Goal: Book appointment/travel/reservation

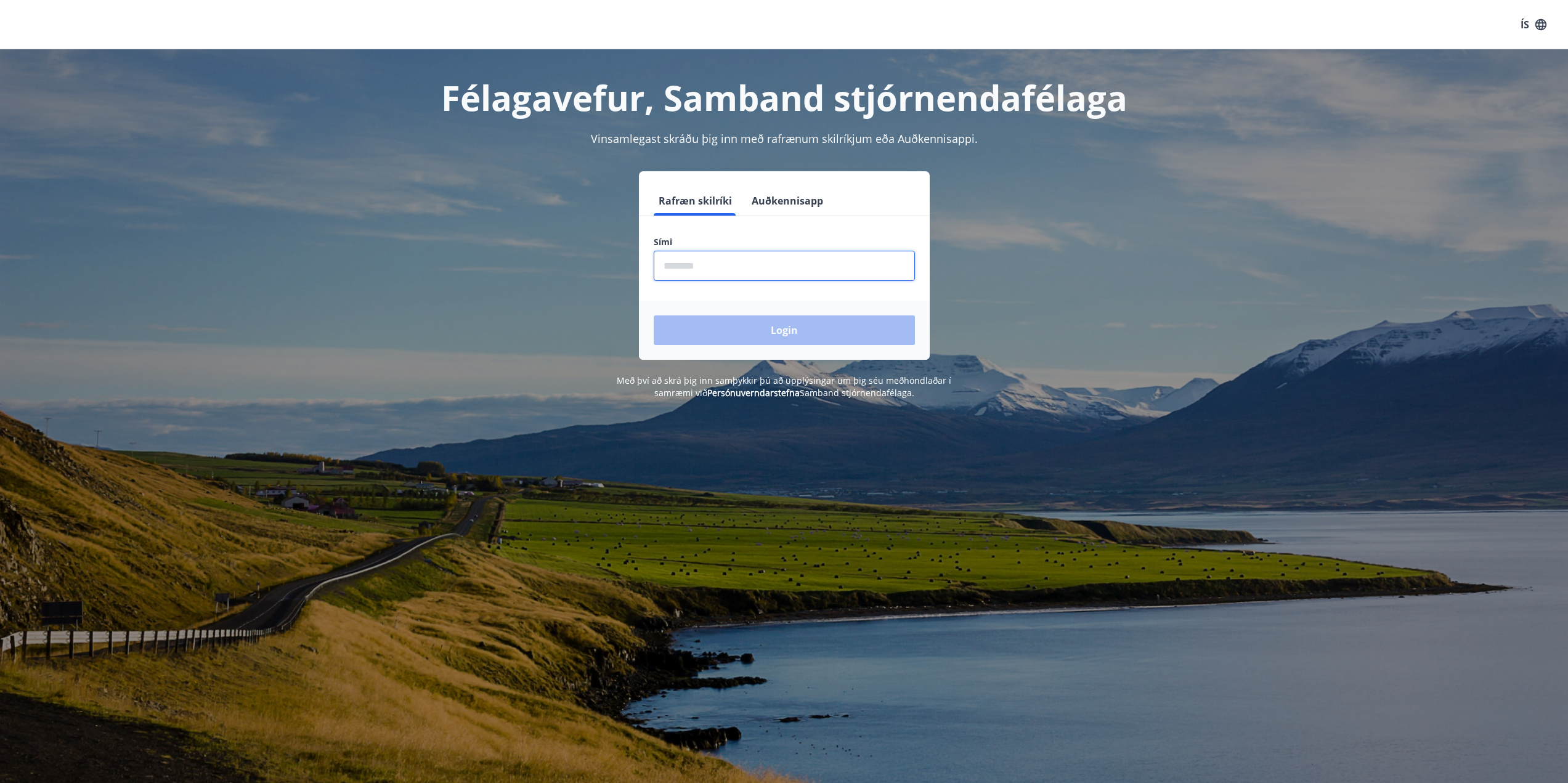
click at [746, 273] on input "phone" at bounding box center [784, 266] width 261 height 30
type input "********"
click at [654, 316] on button "Login" at bounding box center [784, 330] width 261 height 29
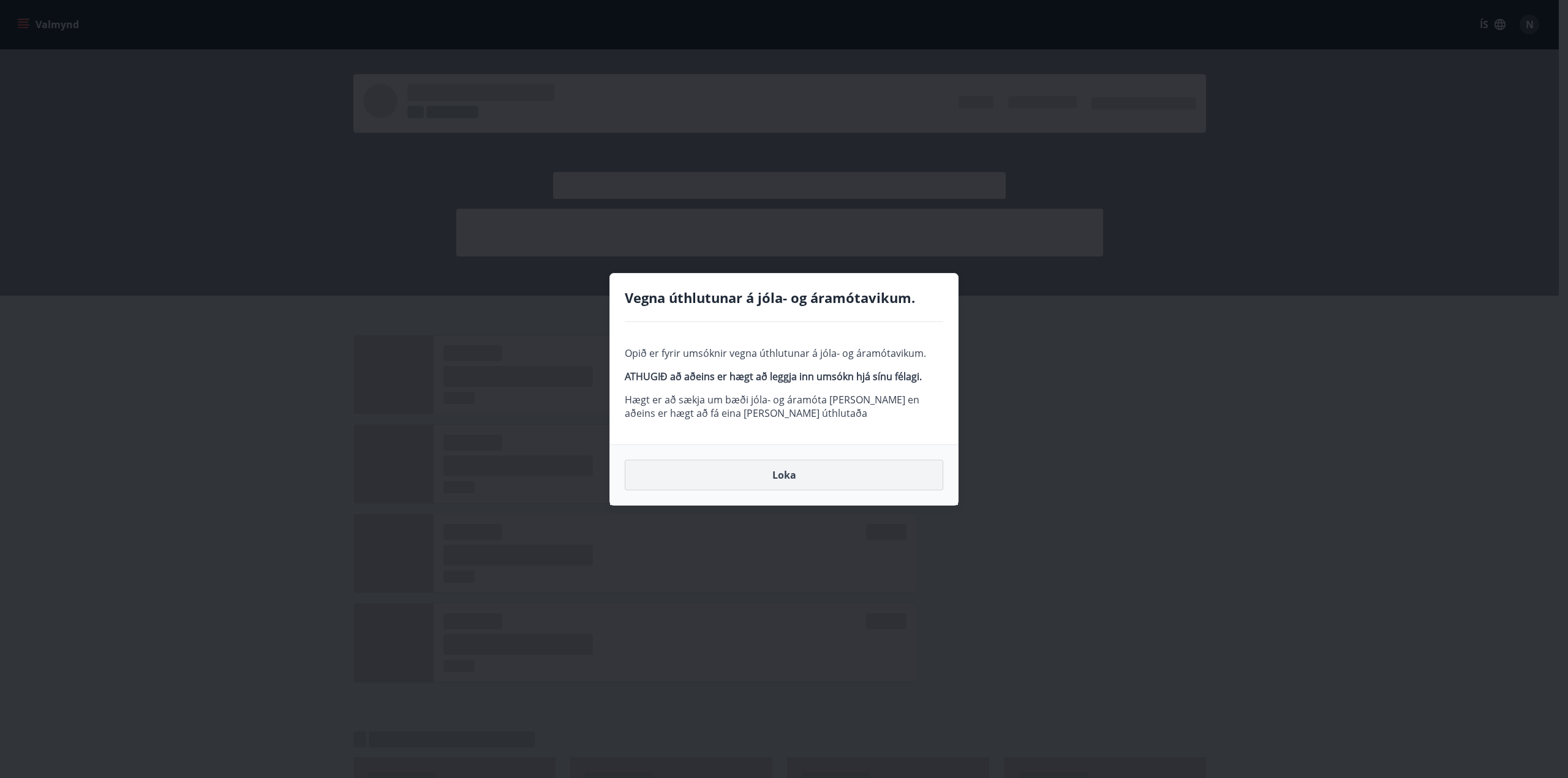
click at [849, 482] on button "Loka" at bounding box center [784, 475] width 318 height 31
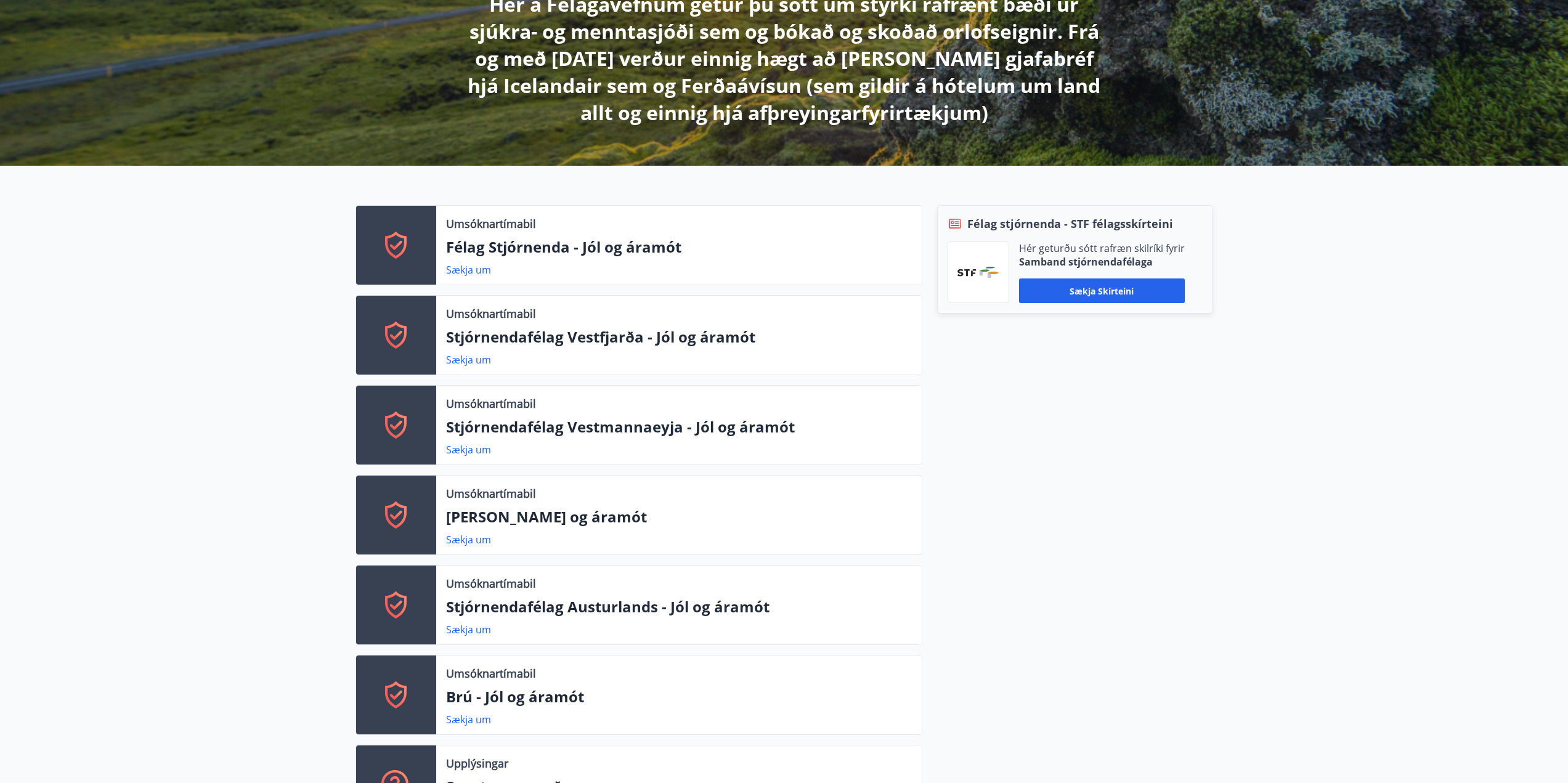
scroll to position [62, 0]
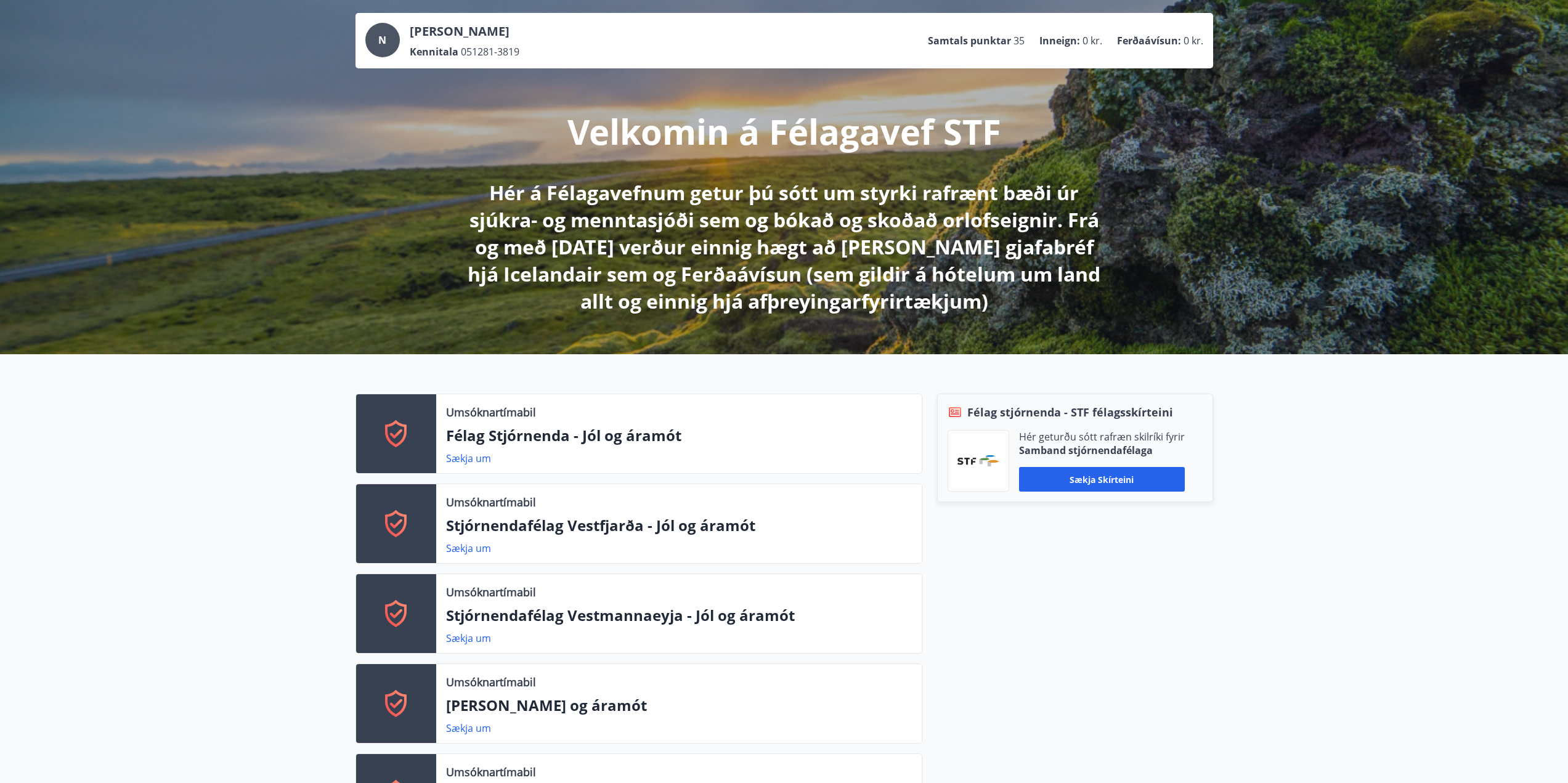
click at [282, 120] on div "N [PERSON_NAME] Kennitala 051281-3819 Samtals punktar 35 Inneign : 0 kr. Ferðaá…" at bounding box center [784, 171] width 1568 height 366
click at [388, 40] on div "N" at bounding box center [382, 40] width 35 height 35
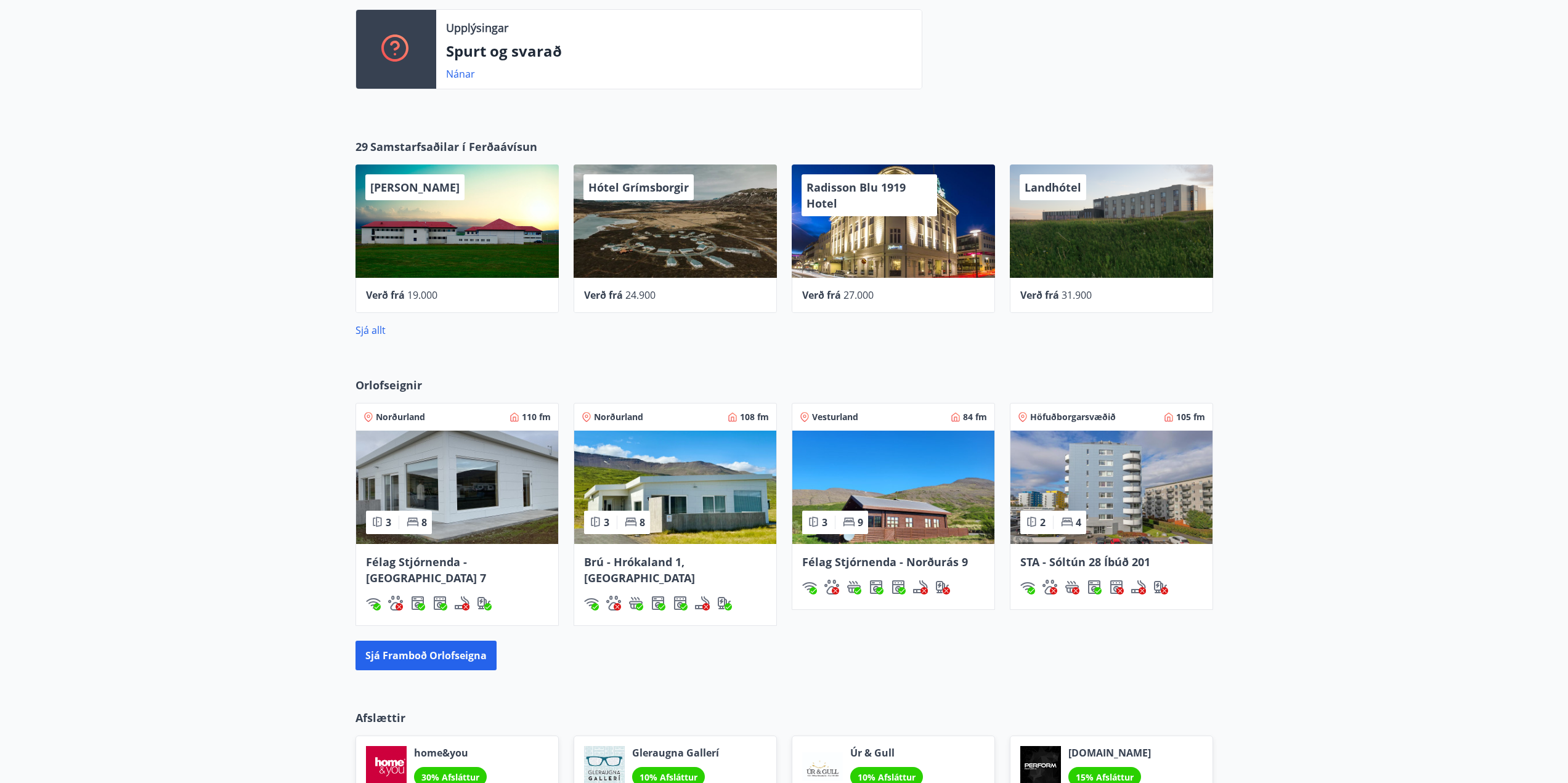
scroll to position [1244, 0]
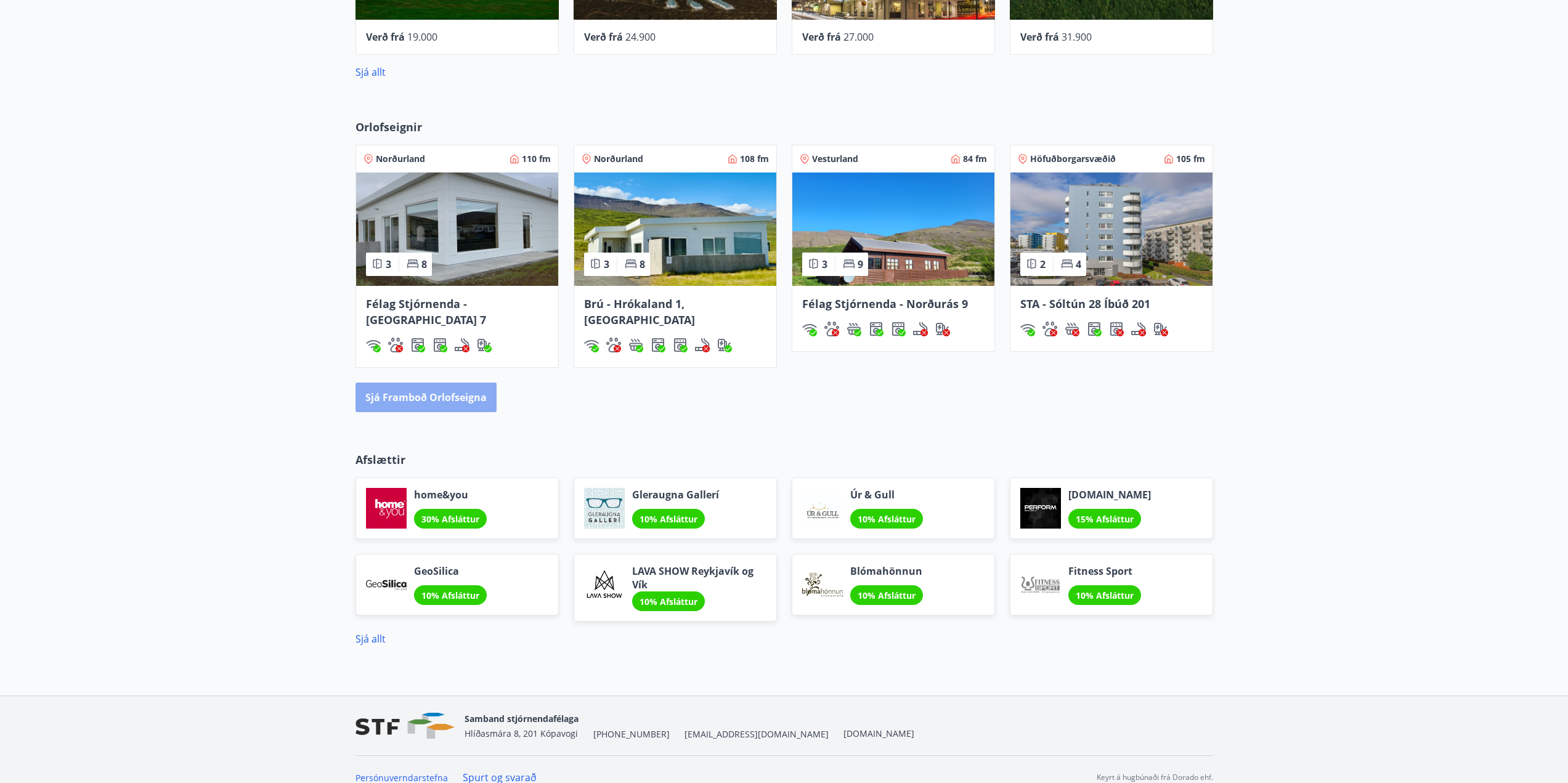
click at [443, 382] on button "Sjá framboð orlofseigna" at bounding box center [426, 397] width 141 height 29
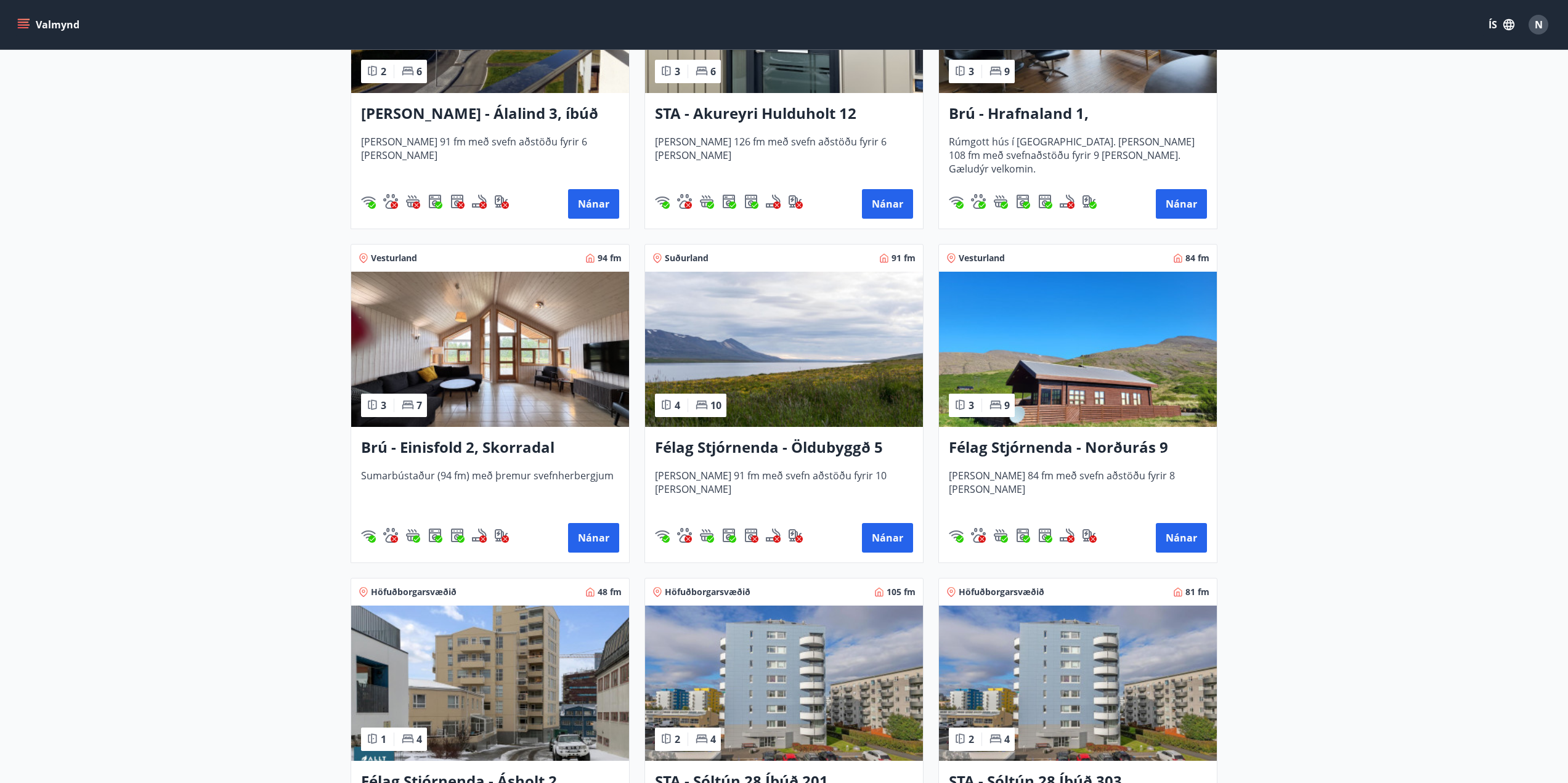
scroll to position [863, 0]
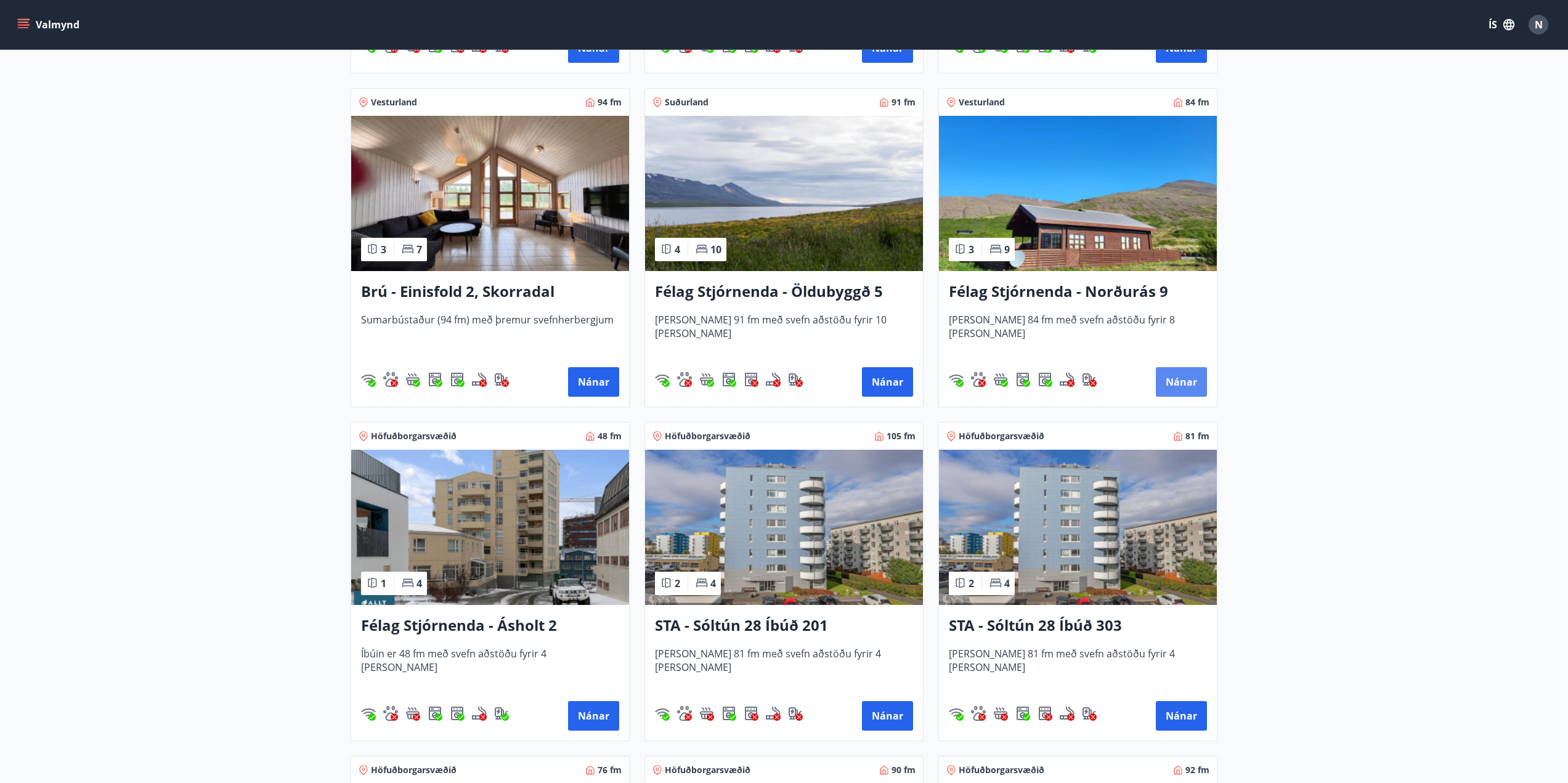
click at [1178, 385] on button "Nánar" at bounding box center [1182, 382] width 51 height 29
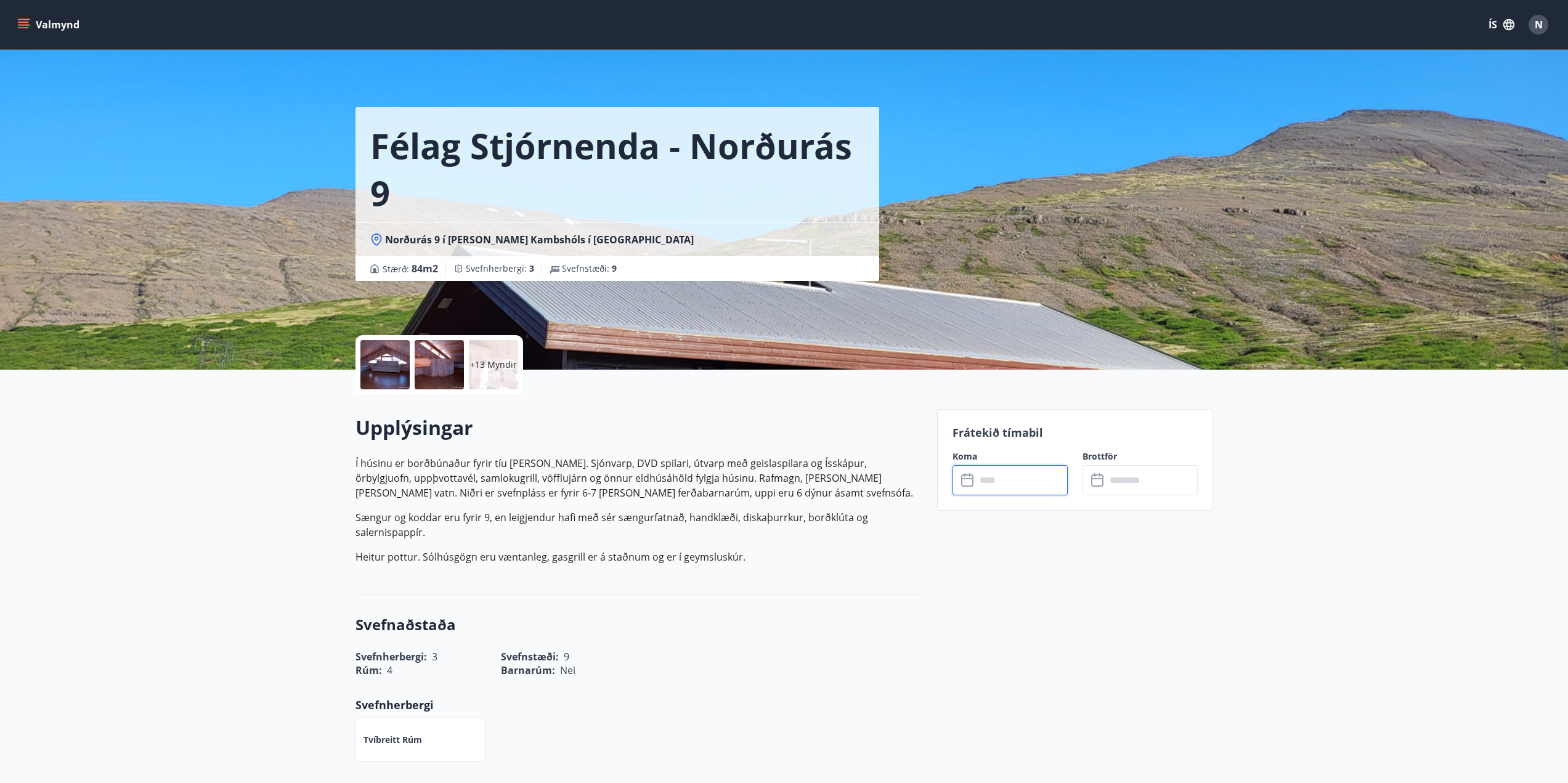
click at [1037, 479] on input "text" at bounding box center [1022, 480] width 92 height 30
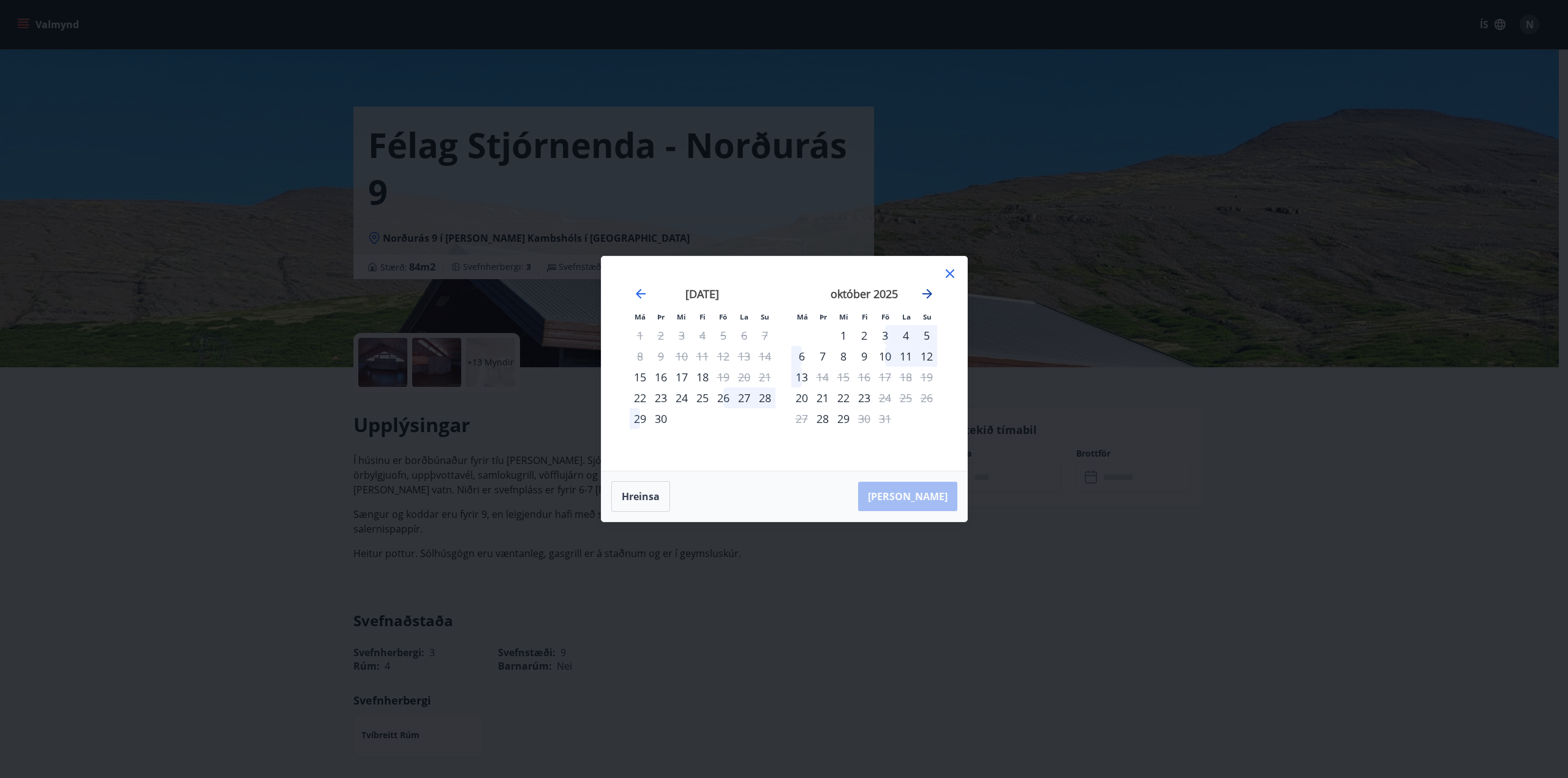
click at [928, 293] on icon "Move forward to switch to the next month." at bounding box center [928, 294] width 15 height 15
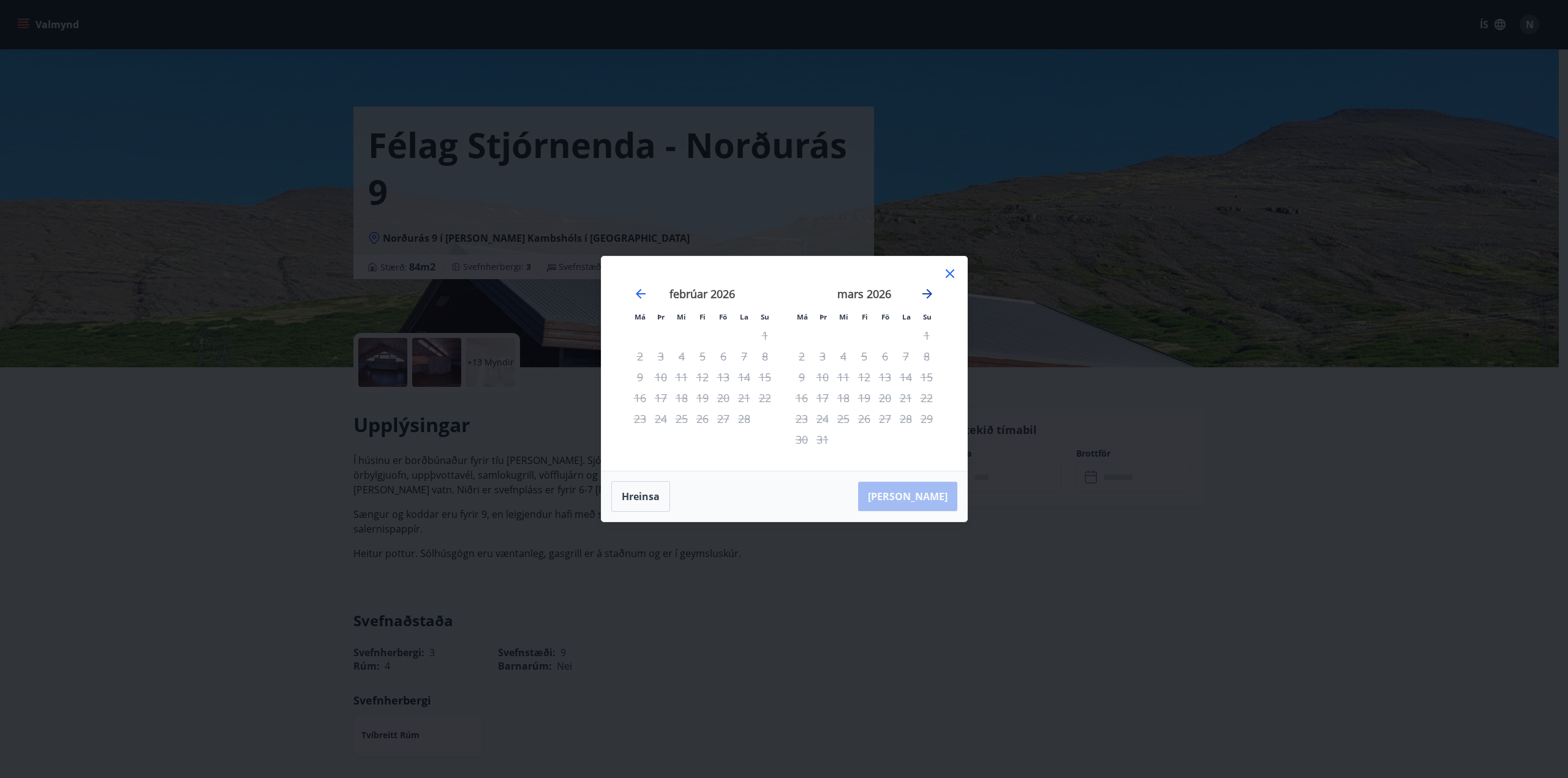
click at [928, 293] on icon "Move forward to switch to the next month." at bounding box center [928, 294] width 15 height 15
click at [645, 294] on icon "Move backward to switch to the previous month." at bounding box center [640, 293] width 10 height 10
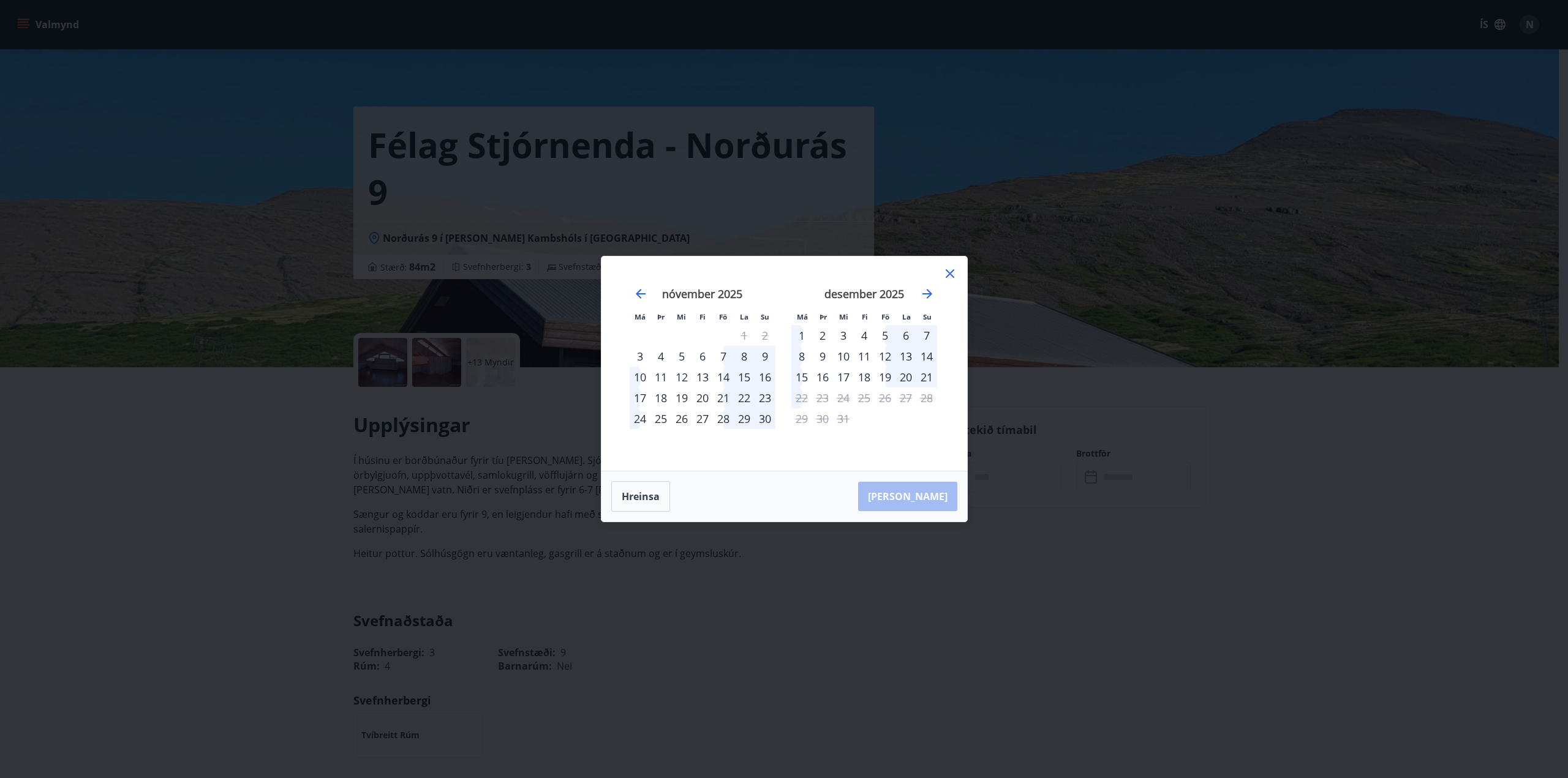
click at [881, 334] on div "5" at bounding box center [885, 335] width 21 height 21
click at [802, 352] on div "8" at bounding box center [802, 356] width 21 height 21
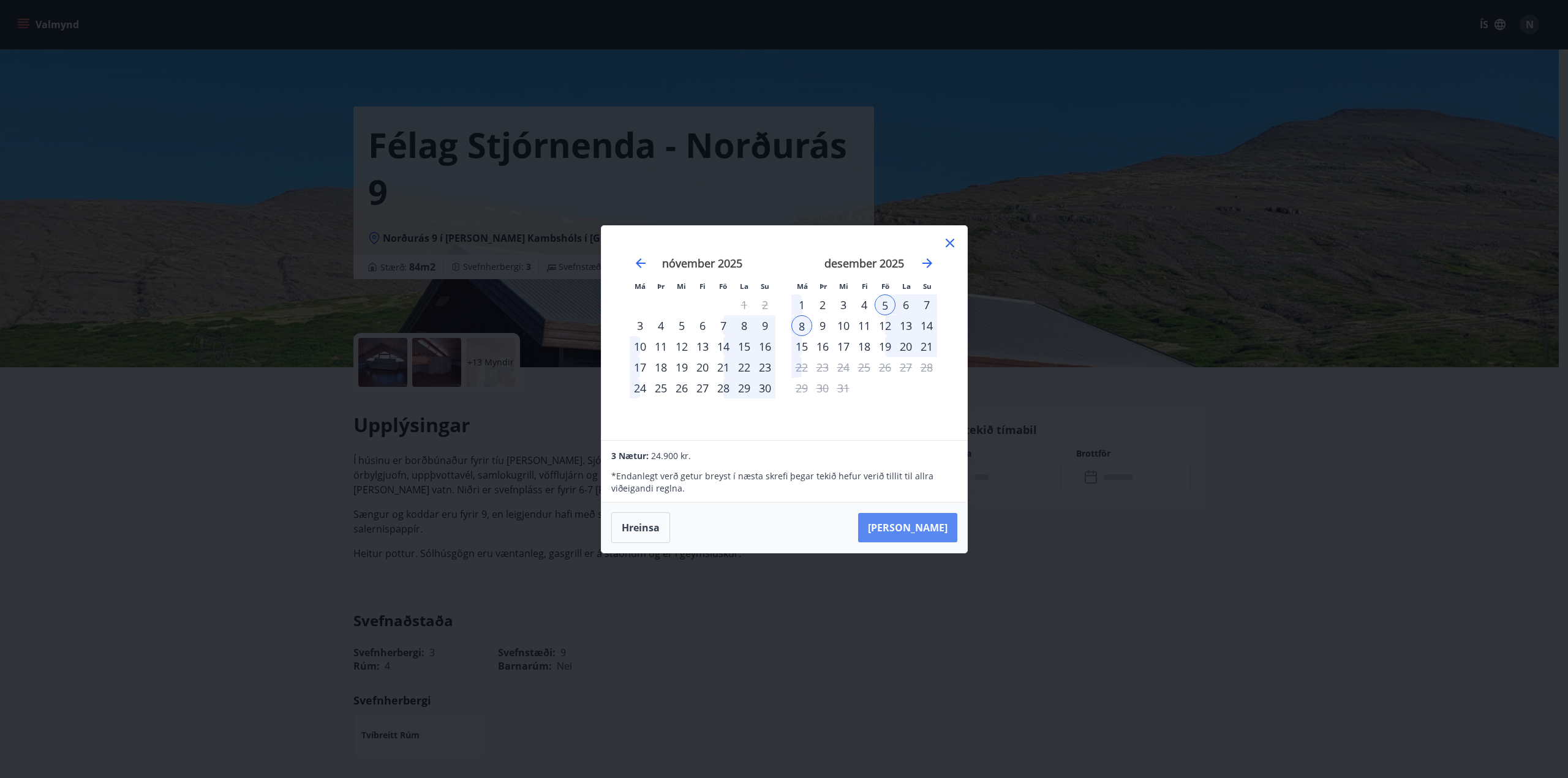
click at [938, 528] on button "[PERSON_NAME]" at bounding box center [908, 527] width 99 height 29
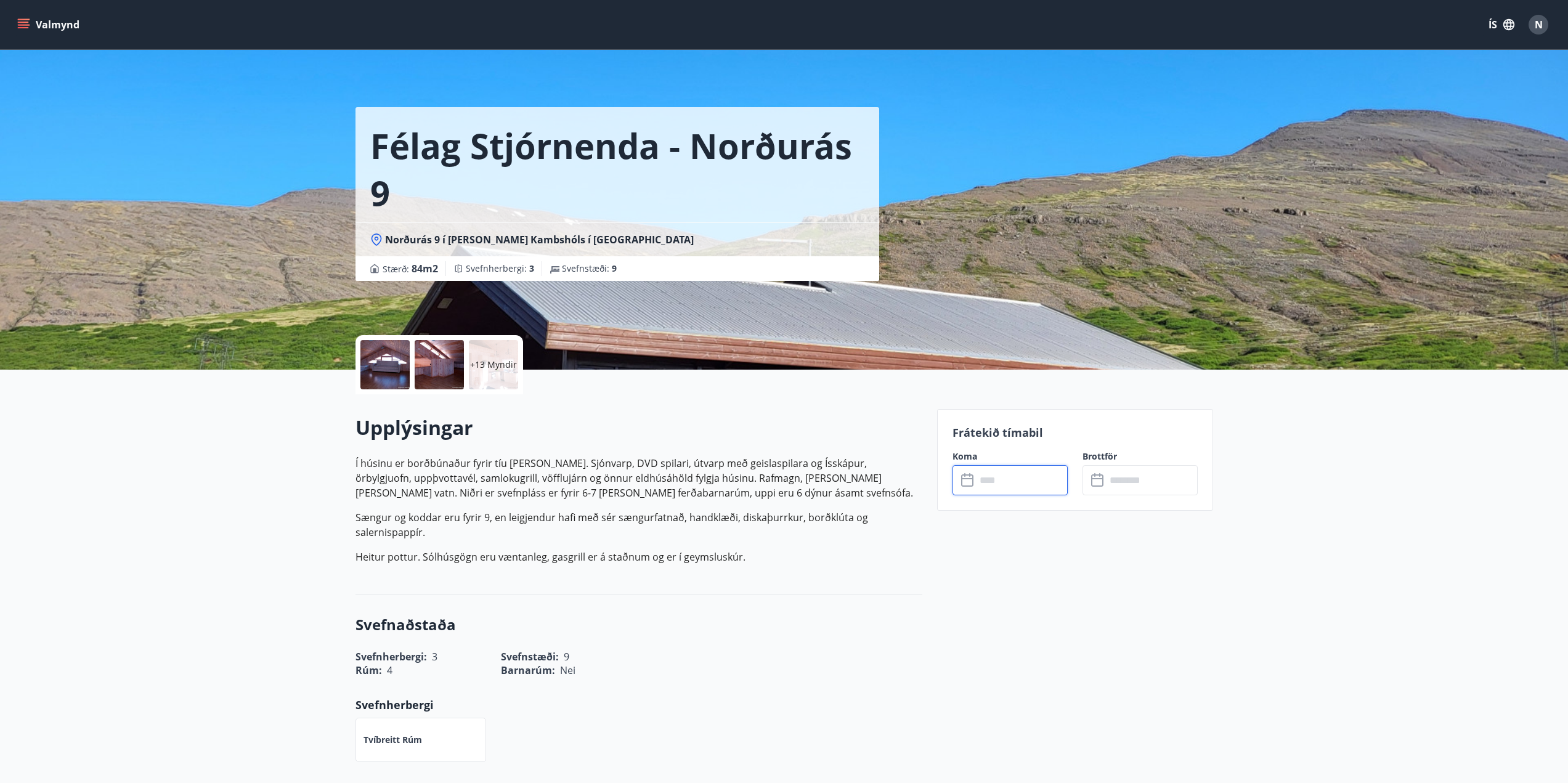
type input "******"
click at [1017, 591] on button "Hætta við" at bounding box center [1010, 594] width 115 height 31
click at [1020, 467] on input "text" at bounding box center [1022, 480] width 92 height 30
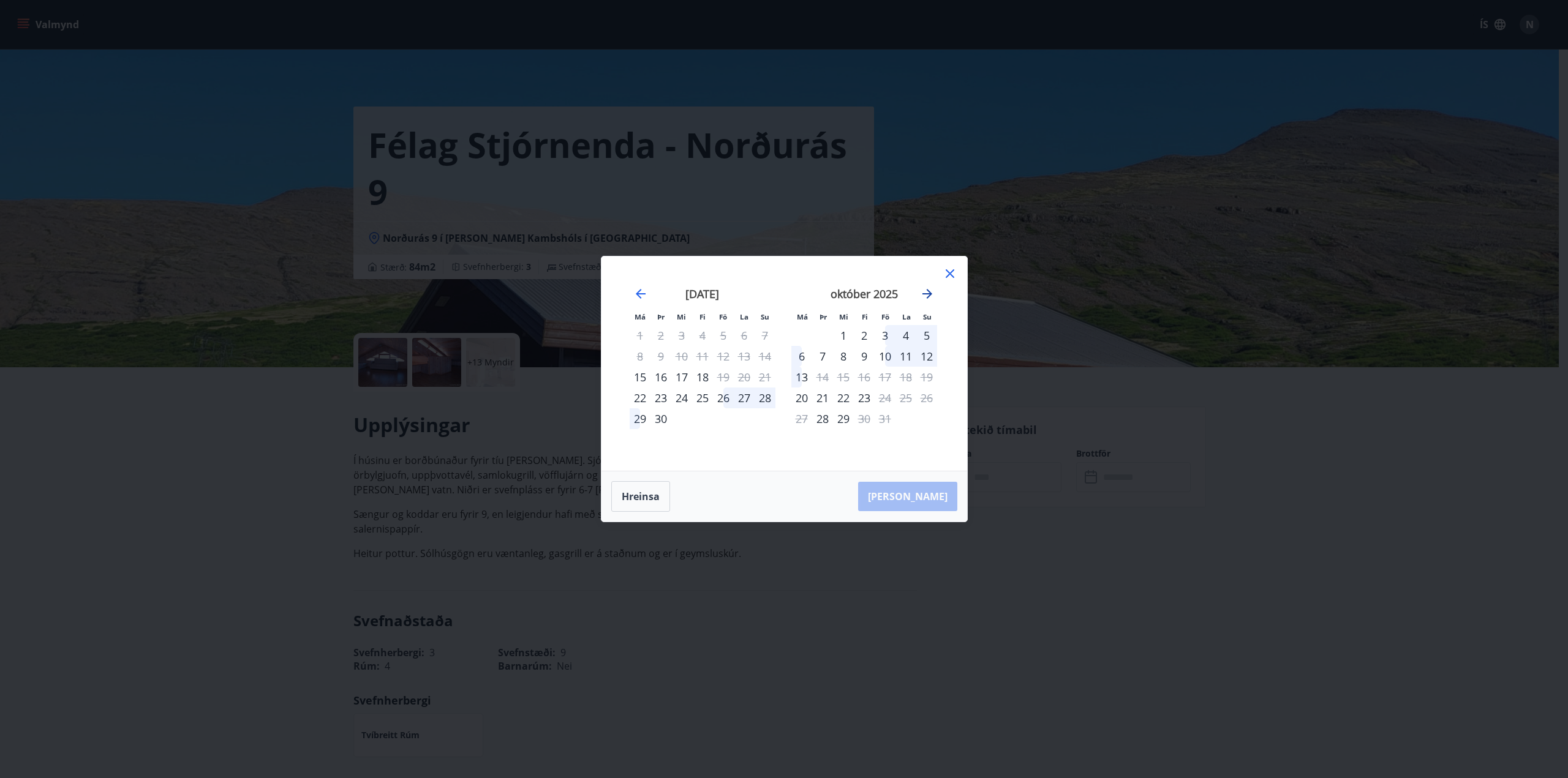
click at [932, 293] on icon "Move forward to switch to the next month." at bounding box center [928, 294] width 15 height 15
click at [887, 336] on div "5" at bounding box center [885, 335] width 21 height 21
click at [935, 337] on div "7" at bounding box center [927, 335] width 21 height 21
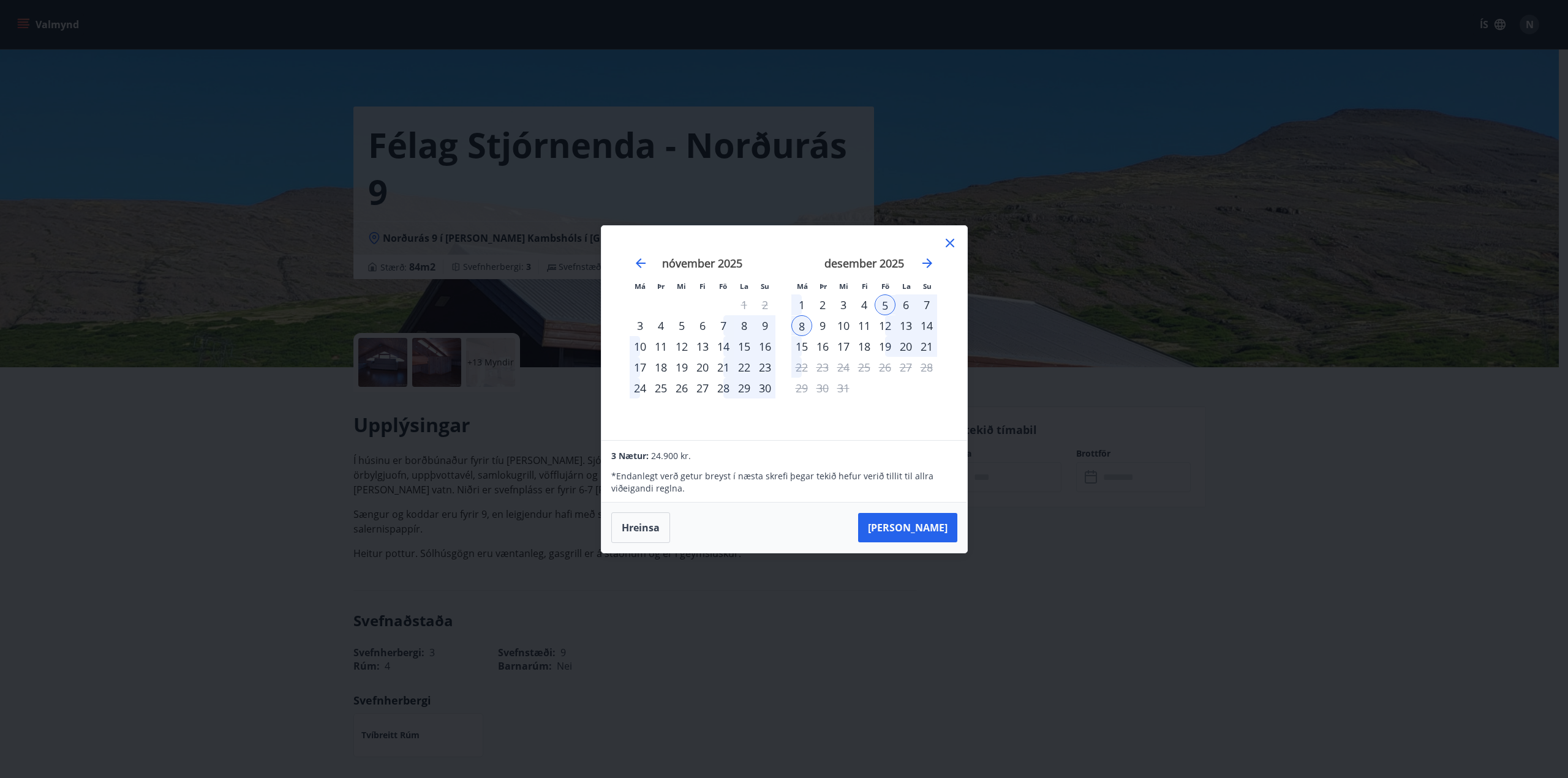
click at [925, 303] on div "7" at bounding box center [927, 305] width 21 height 21
